Goal: Navigation & Orientation: Find specific page/section

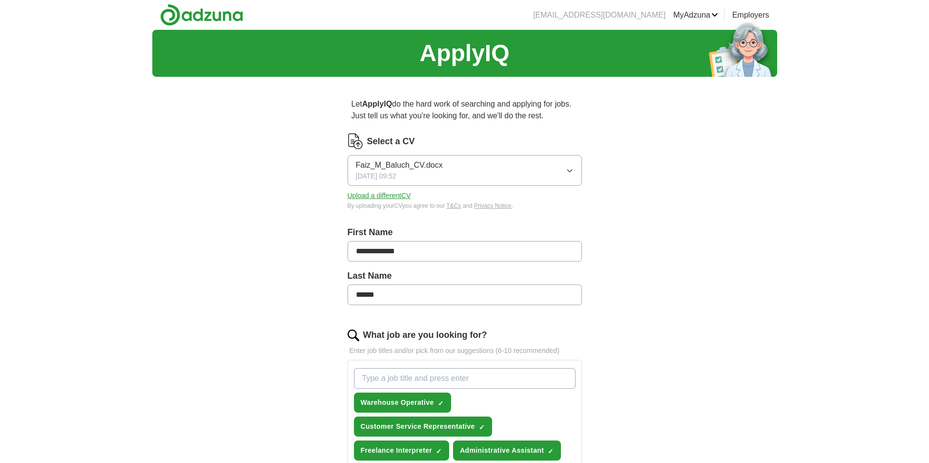
click at [713, 17] on link "MyAdzuna" at bounding box center [695, 15] width 45 height 12
click at [0, 0] on link "Posted jobs" at bounding box center [0, 0] width 0 height 0
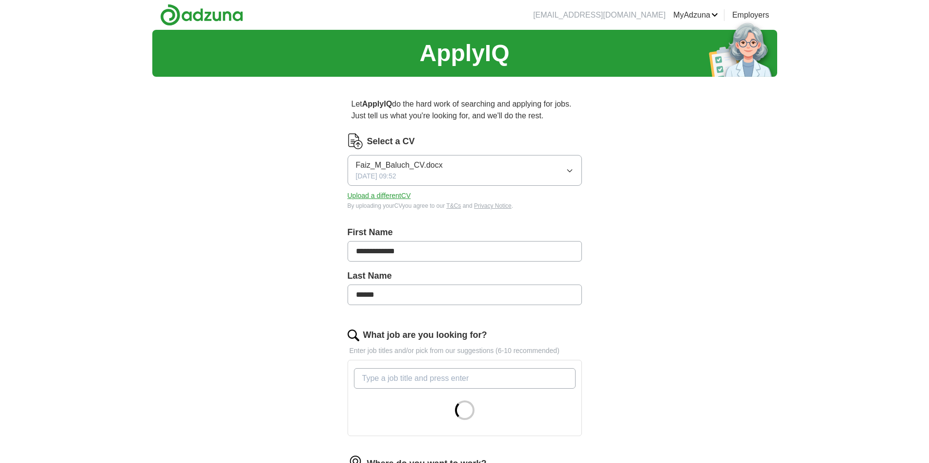
click at [692, 14] on link "MyAdzuna" at bounding box center [695, 15] width 45 height 12
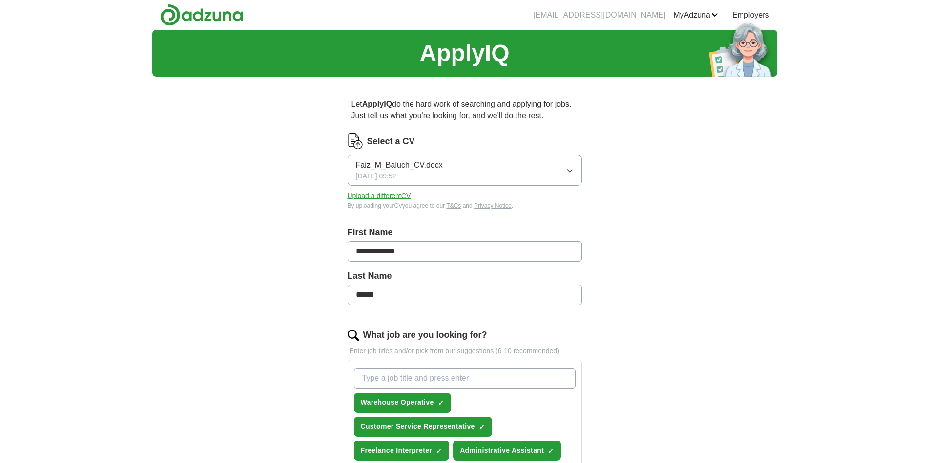
click at [683, 16] on link "MyAdzuna" at bounding box center [695, 15] width 45 height 12
click at [701, 11] on link "MyAdzuna" at bounding box center [695, 15] width 45 height 12
click at [0, 0] on link "ApplyIQ" at bounding box center [0, 0] width 0 height 0
